Goal: Task Accomplishment & Management: Use online tool/utility

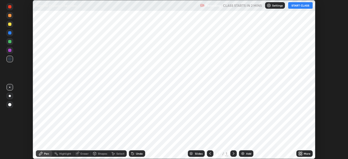
scroll to position [159, 348]
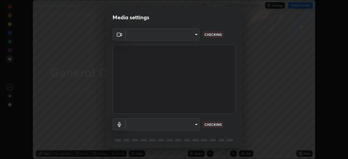
type input "e5f32b9a37d83756d2696e8423a1893a7de7eefef83412cf73fe4da3c4688103"
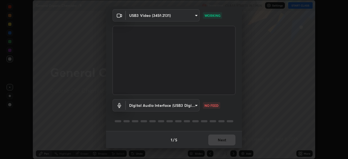
click at [194, 106] on body "Erase all General Organic Chemistry - 9 Recording CLASS STARTS IN 1 MIN Setting…" at bounding box center [174, 79] width 348 height 159
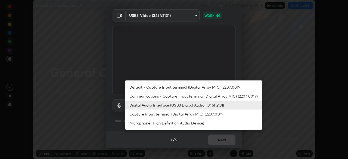
click at [135, 96] on li "Communications - Capture Input terminal (Digital Array MIC) (2207:0019)" at bounding box center [193, 96] width 137 height 9
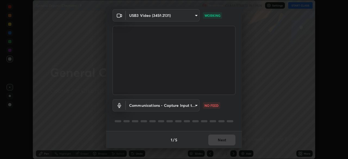
click at [194, 105] on body "Erase all General Organic Chemistry - 9 Recording CLASS STARTS IN 1 MIN Setting…" at bounding box center [174, 79] width 348 height 159
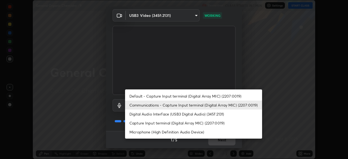
click at [143, 114] on li "Digital Audio Interface (USB3 Digital Audio) (345f:2131)" at bounding box center [193, 114] width 137 height 9
type input "ae0975cef7388746c2778fd6dc2b00d9a595315052e87b14b0d2850c1354851c"
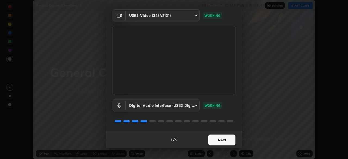
click at [216, 140] on button "Next" at bounding box center [222, 140] width 27 height 11
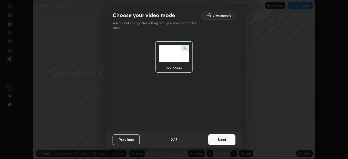
scroll to position [0, 0]
click at [220, 142] on button "Next" at bounding box center [222, 139] width 27 height 11
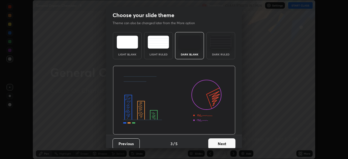
click at [225, 143] on button "Next" at bounding box center [222, 144] width 27 height 11
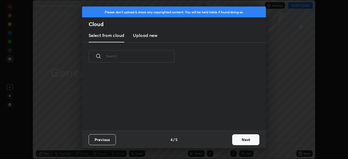
click at [236, 140] on button "Next" at bounding box center [245, 139] width 27 height 11
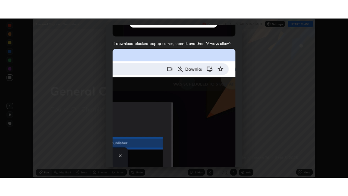
scroll to position [130, 0]
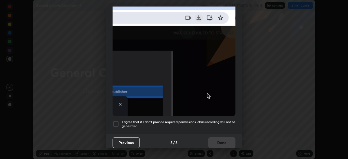
click at [115, 121] on div at bounding box center [116, 124] width 7 height 7
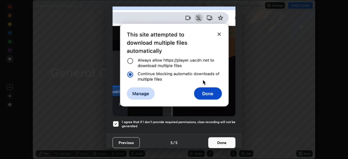
click at [219, 142] on button "Done" at bounding box center [222, 142] width 27 height 11
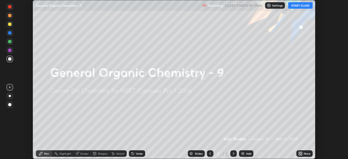
click at [299, 154] on icon at bounding box center [301, 154] width 4 height 4
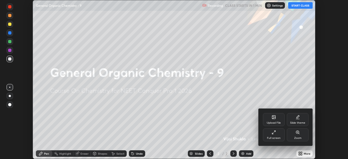
click at [271, 138] on div "Full screen" at bounding box center [274, 138] width 14 height 3
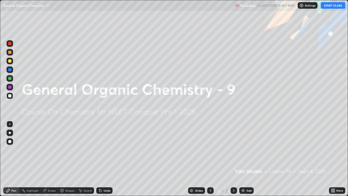
scroll to position [196, 348]
click at [330, 6] on button "START CLASS" at bounding box center [333, 5] width 24 height 7
click at [242, 159] on img at bounding box center [243, 190] width 4 height 4
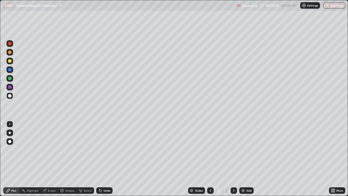
click at [10, 134] on div at bounding box center [10, 133] width 7 height 7
click at [9, 131] on div at bounding box center [10, 133] width 7 height 7
click at [10, 52] on div at bounding box center [9, 52] width 3 height 3
click at [9, 96] on div at bounding box center [9, 95] width 3 height 3
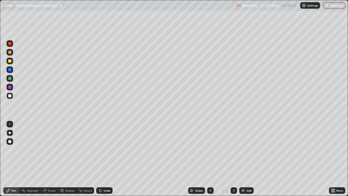
click at [10, 52] on div at bounding box center [9, 52] width 3 height 3
click at [11, 52] on div at bounding box center [10, 52] width 7 height 7
click at [10, 58] on div at bounding box center [10, 61] width 7 height 7
click at [9, 52] on div at bounding box center [9, 52] width 3 height 3
click at [50, 159] on div "Eraser" at bounding box center [49, 190] width 17 height 7
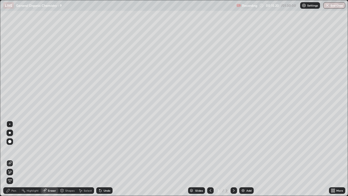
click at [13, 159] on div "Pen" at bounding box center [13, 190] width 5 height 3
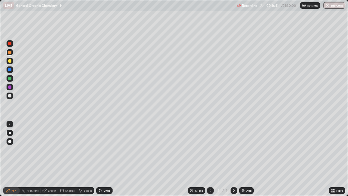
click at [10, 62] on div at bounding box center [9, 60] width 3 height 3
click at [11, 53] on div at bounding box center [9, 52] width 3 height 3
click at [10, 60] on div at bounding box center [9, 60] width 3 height 3
click at [54, 159] on div "Eraser" at bounding box center [52, 190] width 8 height 3
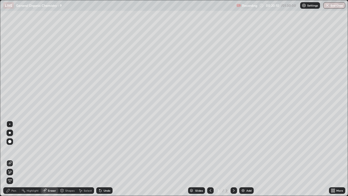
click at [13, 159] on div "Pen" at bounding box center [11, 190] width 16 height 7
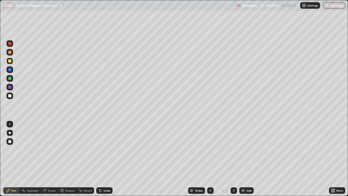
click at [231, 159] on div at bounding box center [234, 190] width 7 height 7
click at [247, 159] on div "Add" at bounding box center [249, 190] width 5 height 3
click at [10, 96] on div at bounding box center [9, 95] width 3 height 3
click at [9, 97] on div at bounding box center [9, 95] width 3 height 3
click at [10, 52] on div at bounding box center [9, 52] width 3 height 3
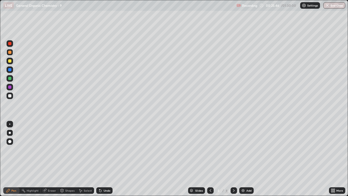
click at [10, 61] on div at bounding box center [9, 60] width 3 height 3
click at [11, 97] on div at bounding box center [9, 95] width 3 height 3
click at [10, 61] on div at bounding box center [9, 60] width 3 height 3
click at [244, 159] on img at bounding box center [243, 190] width 4 height 4
click at [11, 97] on div at bounding box center [9, 95] width 3 height 3
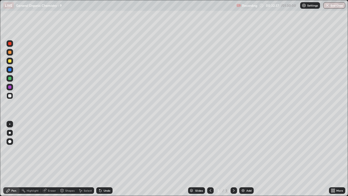
click at [10, 52] on div at bounding box center [9, 52] width 3 height 3
click at [53, 159] on div "Eraser" at bounding box center [52, 190] width 8 height 3
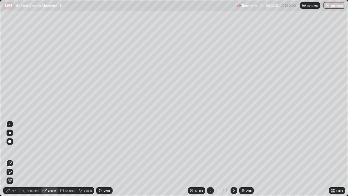
click at [15, 159] on div "Pen" at bounding box center [11, 190] width 16 height 7
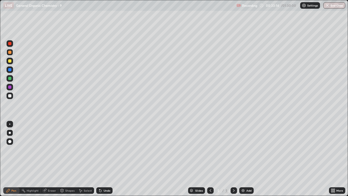
click at [48, 159] on div "Eraser" at bounding box center [52, 190] width 8 height 3
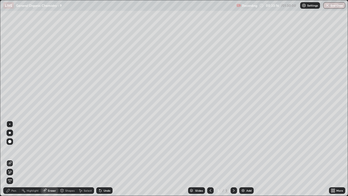
click at [13, 159] on div "Pen" at bounding box center [13, 190] width 5 height 3
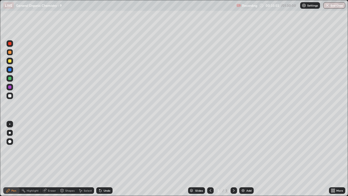
click at [49, 159] on div "Eraser" at bounding box center [52, 190] width 8 height 3
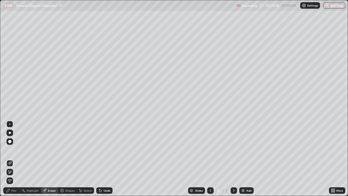
click at [13, 159] on div "Pen" at bounding box center [11, 190] width 16 height 7
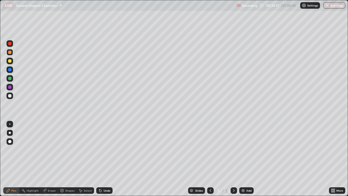
click at [10, 96] on div at bounding box center [9, 95] width 3 height 3
click at [244, 159] on img at bounding box center [243, 190] width 4 height 4
click at [53, 159] on div "Eraser" at bounding box center [49, 190] width 17 height 7
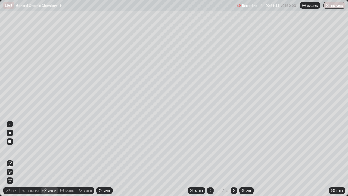
click at [16, 159] on div "Pen" at bounding box center [11, 190] width 16 height 7
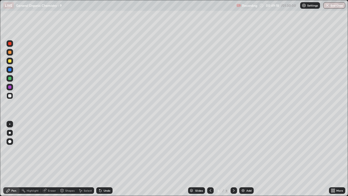
click at [11, 53] on div at bounding box center [10, 52] width 7 height 7
click at [10, 52] on div at bounding box center [9, 52] width 3 height 3
click at [10, 62] on div at bounding box center [9, 60] width 3 height 3
click at [11, 97] on div at bounding box center [10, 96] width 7 height 7
click at [10, 53] on div at bounding box center [9, 52] width 3 height 3
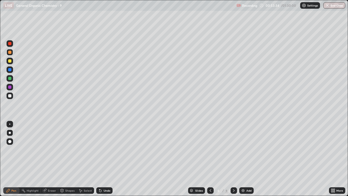
click at [48, 159] on div "Eraser" at bounding box center [49, 190] width 17 height 7
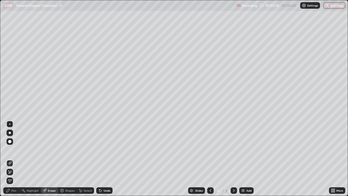
click at [14, 159] on div "Pen" at bounding box center [13, 190] width 5 height 3
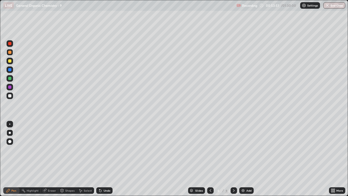
click at [52, 159] on div "Eraser" at bounding box center [52, 190] width 8 height 3
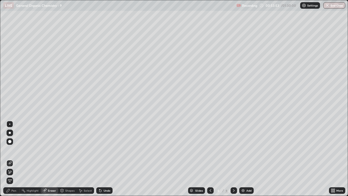
click at [13, 159] on div "Pen" at bounding box center [11, 190] width 16 height 7
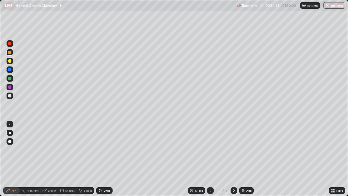
click at [245, 159] on div "Add" at bounding box center [247, 190] width 14 height 7
click at [210, 159] on icon at bounding box center [211, 190] width 4 height 4
click at [234, 159] on icon at bounding box center [234, 190] width 4 height 4
click at [245, 159] on div "Add" at bounding box center [247, 190] width 14 height 7
click at [11, 96] on div at bounding box center [9, 95] width 3 height 3
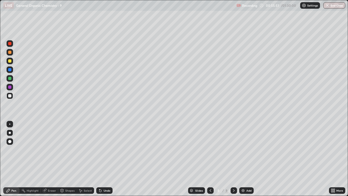
click at [10, 52] on div at bounding box center [9, 52] width 3 height 3
click at [12, 97] on div at bounding box center [10, 96] width 7 height 7
click at [11, 53] on div at bounding box center [9, 52] width 3 height 3
click at [10, 59] on div at bounding box center [9, 60] width 3 height 3
click at [51, 159] on div "Eraser" at bounding box center [52, 190] width 8 height 3
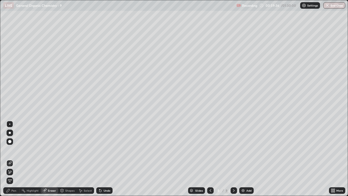
click at [14, 159] on div "Pen" at bounding box center [11, 190] width 16 height 7
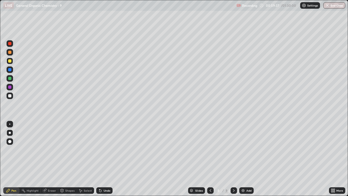
click at [10, 62] on div at bounding box center [9, 60] width 3 height 3
click at [47, 159] on div "Eraser" at bounding box center [49, 190] width 17 height 7
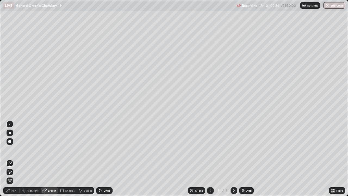
click at [13, 159] on div "Pen" at bounding box center [13, 190] width 5 height 3
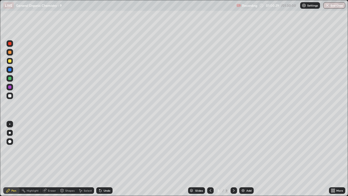
click at [50, 159] on div "Eraser" at bounding box center [52, 190] width 8 height 3
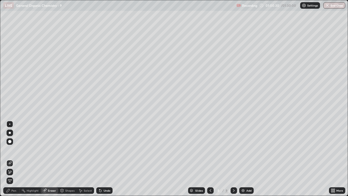
click at [14, 159] on div "Pen" at bounding box center [13, 190] width 5 height 3
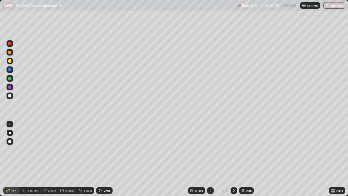
click at [9, 96] on div at bounding box center [9, 95] width 3 height 3
click at [234, 159] on icon at bounding box center [234, 190] width 4 height 4
click at [244, 159] on img at bounding box center [243, 190] width 4 height 4
click at [10, 61] on div at bounding box center [9, 60] width 3 height 3
click at [10, 96] on div at bounding box center [9, 95] width 3 height 3
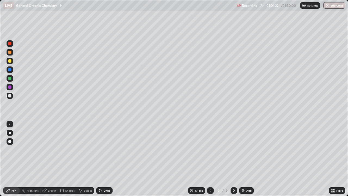
click at [10, 97] on div at bounding box center [9, 95] width 3 height 3
click at [10, 52] on div at bounding box center [9, 52] width 3 height 3
click at [10, 97] on div at bounding box center [9, 95] width 3 height 3
click at [12, 52] on div at bounding box center [10, 52] width 7 height 7
click at [10, 53] on div at bounding box center [9, 52] width 3 height 3
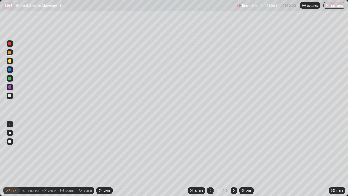
click at [58, 159] on div "Shapes" at bounding box center [67, 190] width 19 height 7
click at [54, 159] on div "Eraser" at bounding box center [52, 190] width 8 height 3
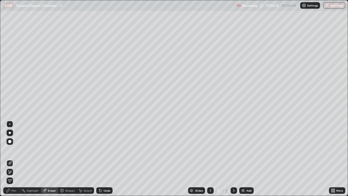
click at [16, 159] on div "Pen" at bounding box center [13, 190] width 5 height 3
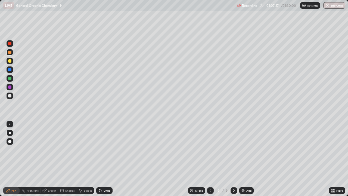
click at [52, 159] on div "Eraser" at bounding box center [52, 190] width 8 height 3
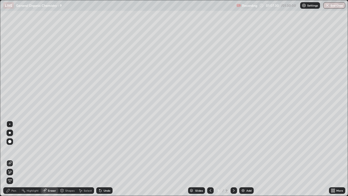
click at [13, 159] on div "Pen" at bounding box center [13, 190] width 5 height 3
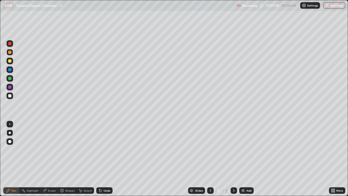
click at [9, 95] on div at bounding box center [9, 95] width 3 height 3
click at [49, 159] on div "Eraser" at bounding box center [49, 190] width 17 height 7
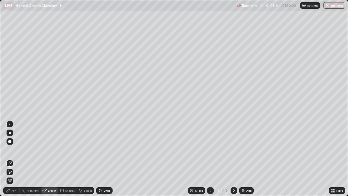
click at [12, 159] on div "Pen" at bounding box center [13, 190] width 5 height 3
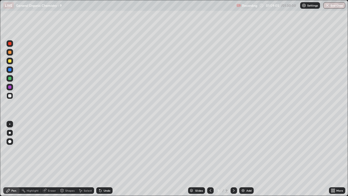
click at [9, 62] on div at bounding box center [9, 60] width 3 height 3
click at [241, 159] on img at bounding box center [243, 190] width 4 height 4
click at [50, 159] on div "Eraser" at bounding box center [49, 190] width 17 height 7
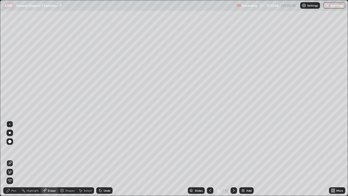
click at [11, 159] on div "Pen" at bounding box center [11, 190] width 16 height 7
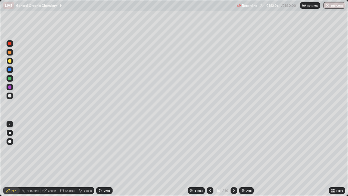
click at [8, 97] on div at bounding box center [9, 95] width 3 height 3
click at [53, 159] on div "Eraser" at bounding box center [49, 190] width 17 height 7
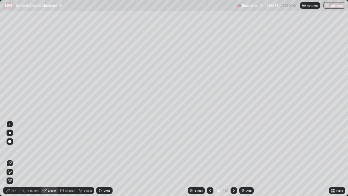
click at [15, 159] on div "Pen" at bounding box center [13, 190] width 5 height 3
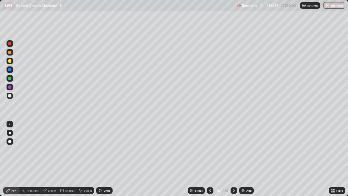
click at [46, 159] on icon at bounding box center [44, 190] width 4 height 4
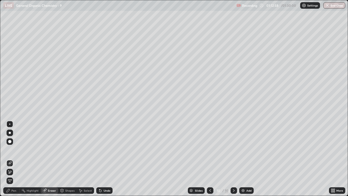
click at [14, 159] on div "Pen" at bounding box center [13, 190] width 5 height 3
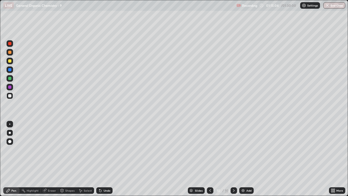
click at [10, 62] on div at bounding box center [9, 60] width 3 height 3
click at [10, 96] on div at bounding box center [9, 95] width 3 height 3
click at [246, 159] on div "Add" at bounding box center [247, 190] width 14 height 7
click at [10, 60] on div at bounding box center [9, 60] width 3 height 3
click at [11, 54] on div at bounding box center [9, 52] width 3 height 3
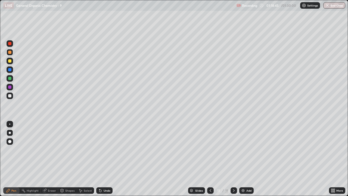
click at [10, 97] on div at bounding box center [9, 95] width 3 height 3
click at [12, 53] on div at bounding box center [10, 52] width 7 height 7
click at [10, 61] on div at bounding box center [9, 60] width 3 height 3
click at [10, 96] on div at bounding box center [9, 95] width 3 height 3
click at [10, 53] on div at bounding box center [9, 52] width 3 height 3
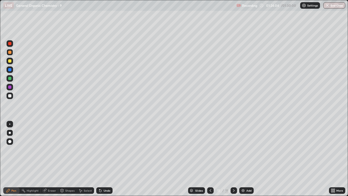
click at [10, 96] on div at bounding box center [9, 95] width 3 height 3
click at [11, 97] on div at bounding box center [10, 96] width 7 height 7
click at [247, 159] on div "Add" at bounding box center [249, 190] width 5 height 3
click at [9, 96] on div at bounding box center [9, 95] width 3 height 3
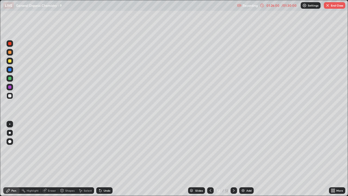
click at [13, 53] on div at bounding box center [10, 52] width 7 height 7
click at [8, 97] on div at bounding box center [9, 95] width 3 height 3
click at [10, 53] on div at bounding box center [9, 52] width 3 height 3
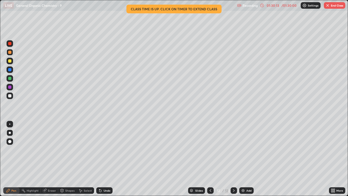
click at [334, 7] on button "End Class" at bounding box center [335, 5] width 22 height 7
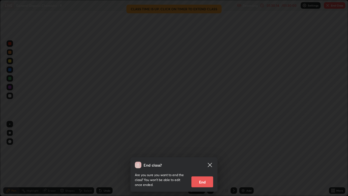
click at [204, 159] on button "End" at bounding box center [203, 181] width 22 height 11
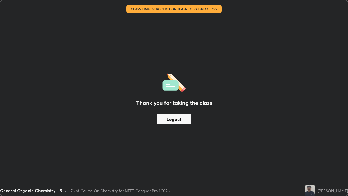
click at [172, 118] on button "Logout" at bounding box center [174, 119] width 35 height 11
